Goal: Check status: Check status

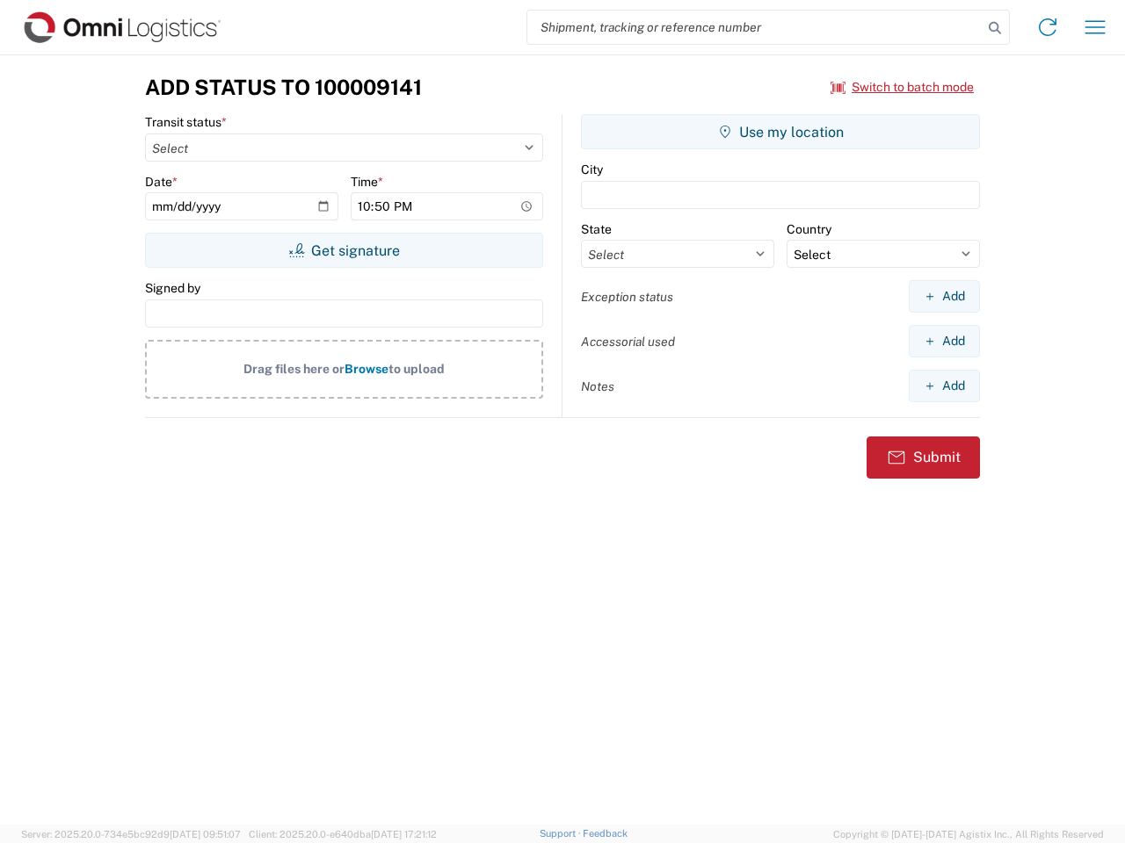
click at [755, 27] on input "search" at bounding box center [754, 27] width 455 height 33
click at [995, 28] on icon at bounding box center [994, 28] width 25 height 25
click at [1047, 27] on icon at bounding box center [1047, 27] width 28 height 28
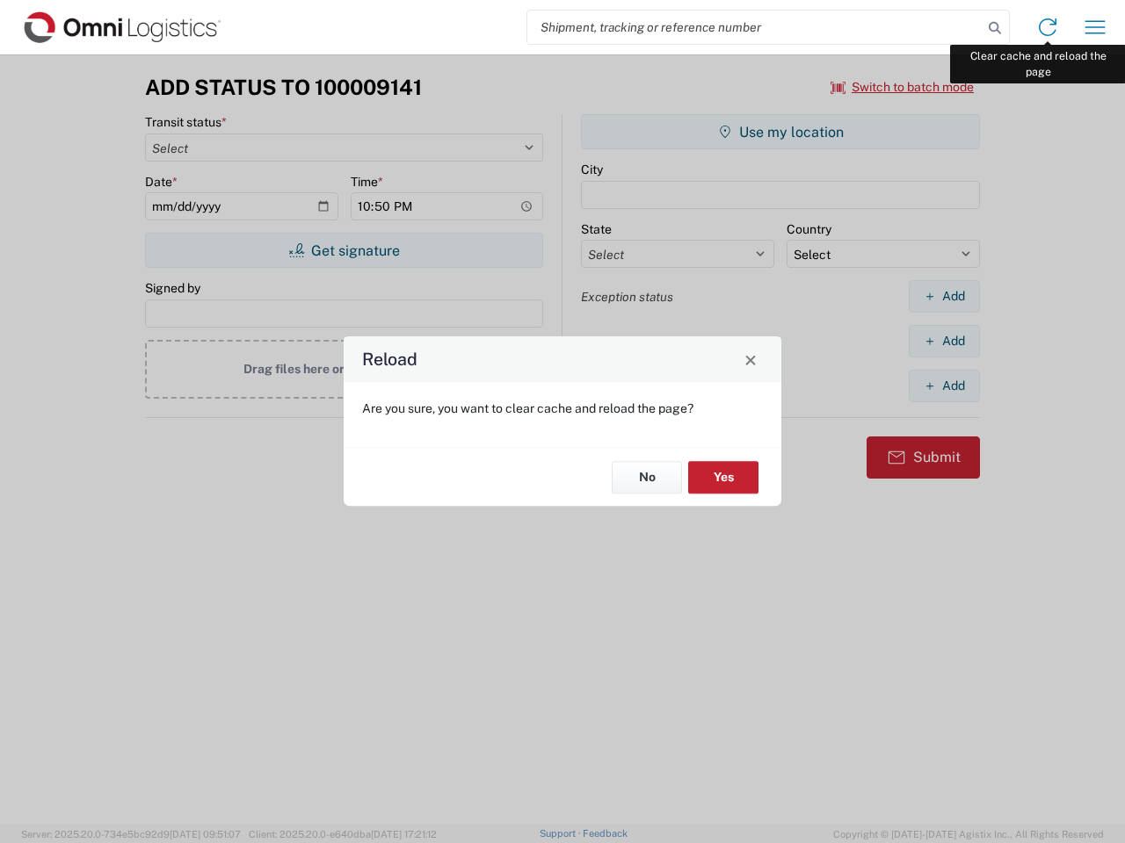
click at [1095, 27] on div "Reload Are you sure, you want to clear cache and reload the page? No Yes" at bounding box center [562, 421] width 1125 height 843
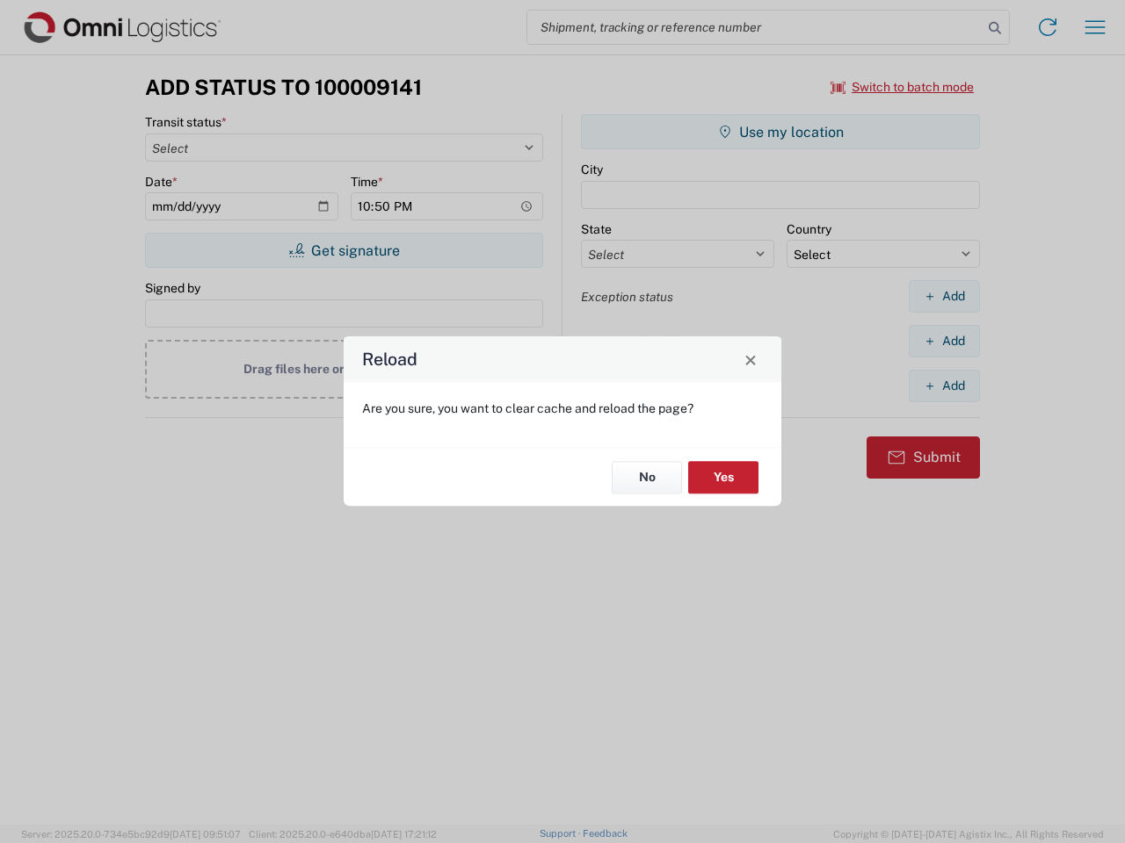
click at [902, 87] on div "Reload Are you sure, you want to clear cache and reload the page? No Yes" at bounding box center [562, 421] width 1125 height 843
click at [344, 250] on div "Reload Are you sure, you want to clear cache and reload the page? No Yes" at bounding box center [562, 421] width 1125 height 843
click at [780, 132] on div "Reload Are you sure, you want to clear cache and reload the page? No Yes" at bounding box center [562, 421] width 1125 height 843
click at [944, 296] on div "Reload Are you sure, you want to clear cache and reload the page? No Yes" at bounding box center [562, 421] width 1125 height 843
click at [944, 341] on div "Reload Are you sure, you want to clear cache and reload the page? No Yes" at bounding box center [562, 421] width 1125 height 843
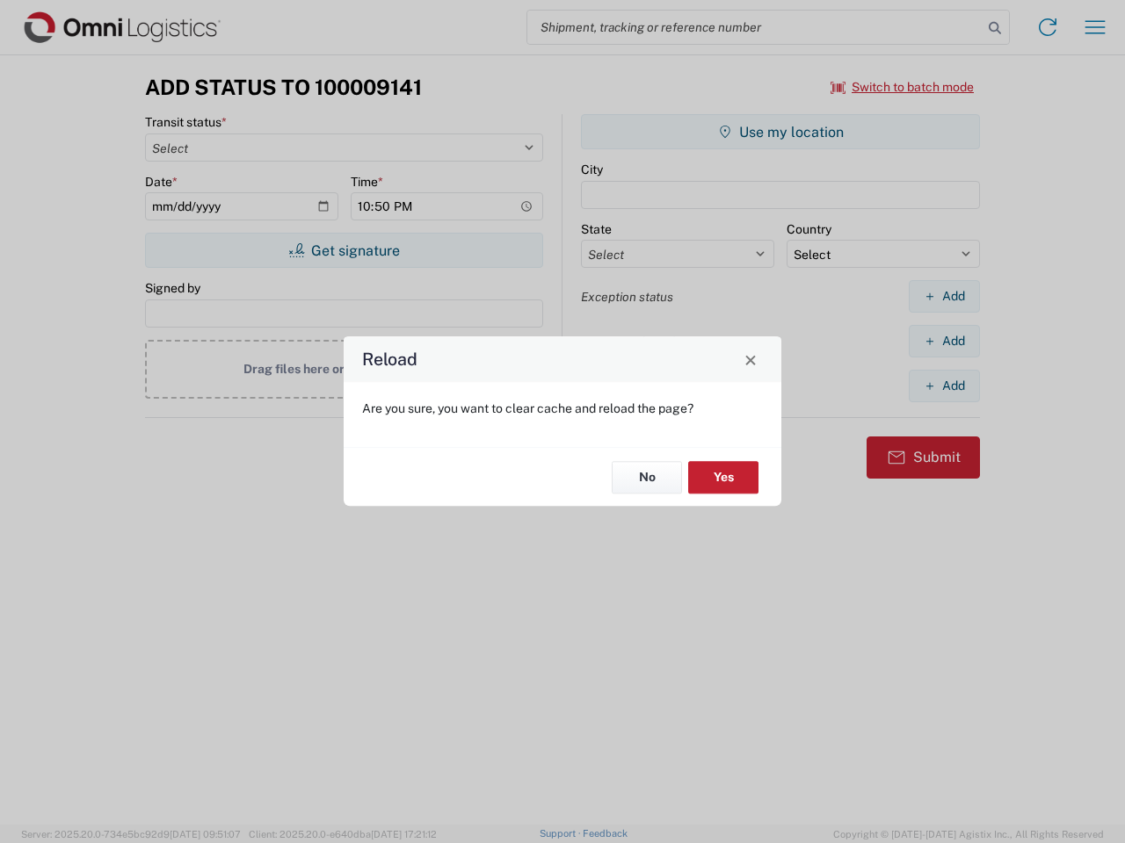
click at [944, 386] on div "Reload Are you sure, you want to clear cache and reload the page? No Yes" at bounding box center [562, 421] width 1125 height 843
